Goal: Task Accomplishment & Management: Manage account settings

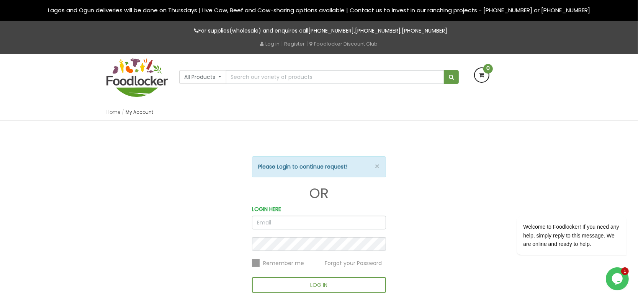
type input "[PERSON_NAME][EMAIL_ADDRESS][DOMAIN_NAME]"
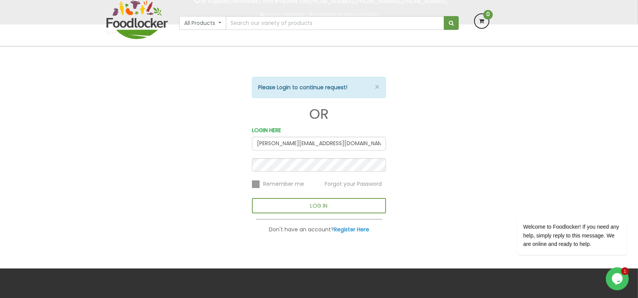
click at [314, 197] on div "× Please Login to continue request! OR LOGIN HERE [PERSON_NAME][EMAIL_ADDRESS][…" at bounding box center [319, 154] width 638 height 227
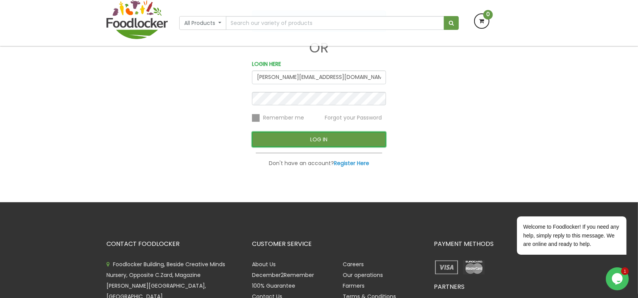
click at [321, 137] on button "LOG IN" at bounding box center [319, 139] width 134 height 15
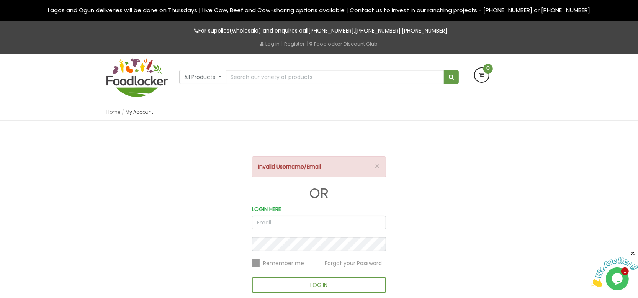
click at [257, 221] on input "email" at bounding box center [319, 223] width 134 height 14
type input "[PERSON_NAME][EMAIL_ADDRESS][DOMAIN_NAME]"
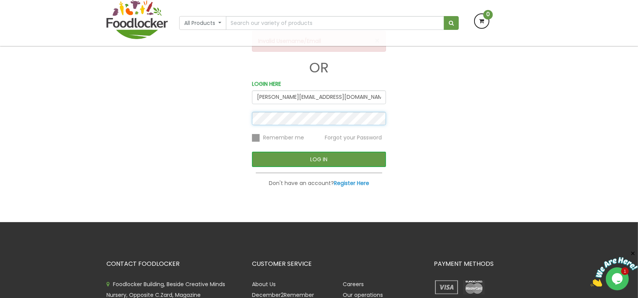
scroll to position [96, 0]
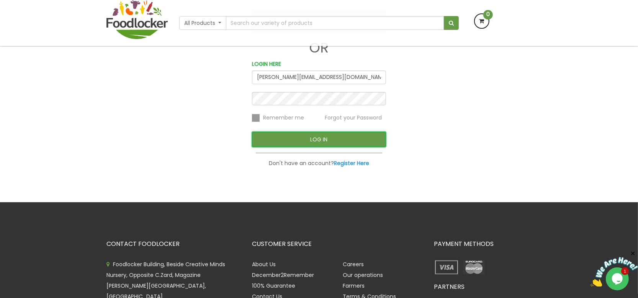
click at [298, 137] on button "LOG IN" at bounding box center [319, 139] width 134 height 15
